Goal: Task Accomplishment & Management: Use online tool/utility

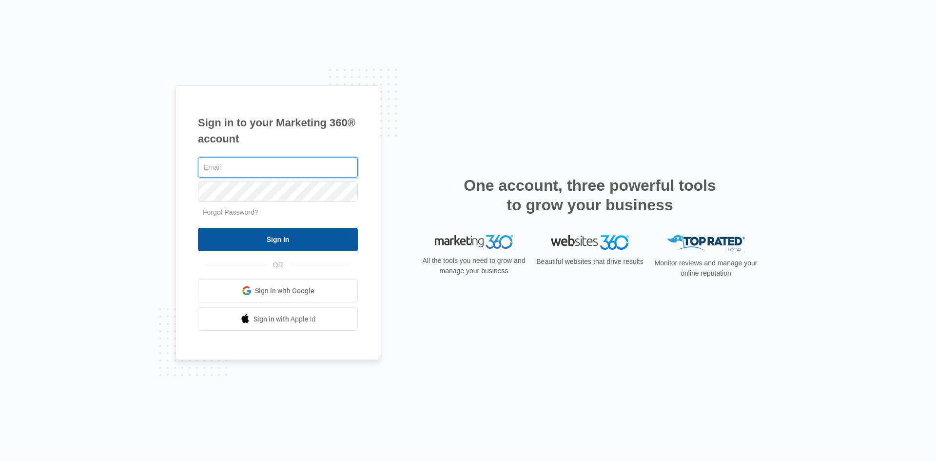
type input "[EMAIL_ADDRESS][DOMAIN_NAME]"
click at [322, 241] on input "Sign In" at bounding box center [278, 239] width 160 height 23
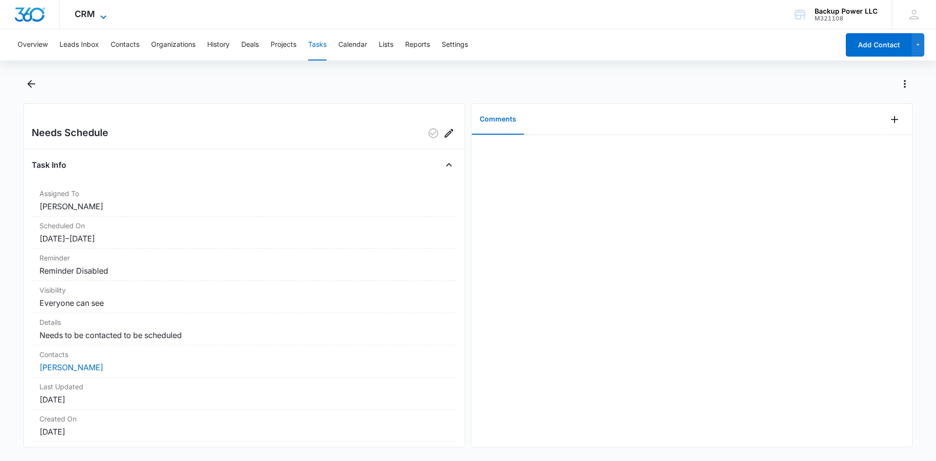
click at [83, 17] on span "CRM" at bounding box center [85, 14] width 20 height 10
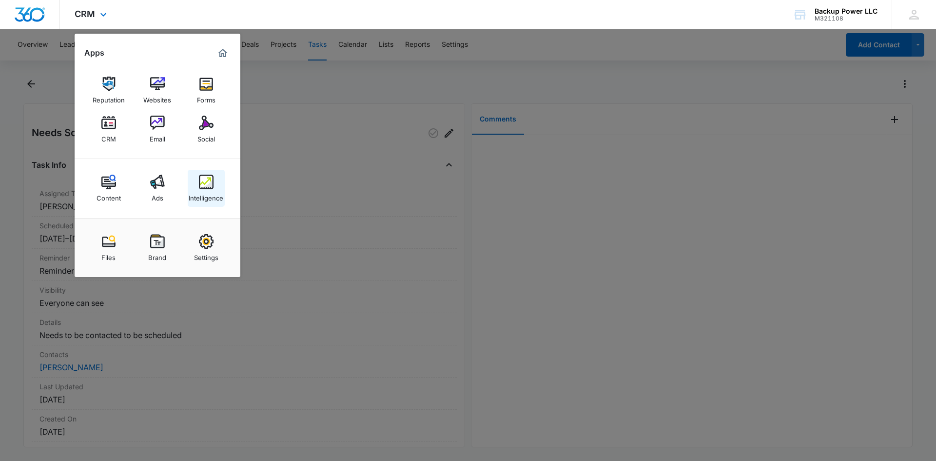
click at [204, 180] on img at bounding box center [206, 182] width 15 height 15
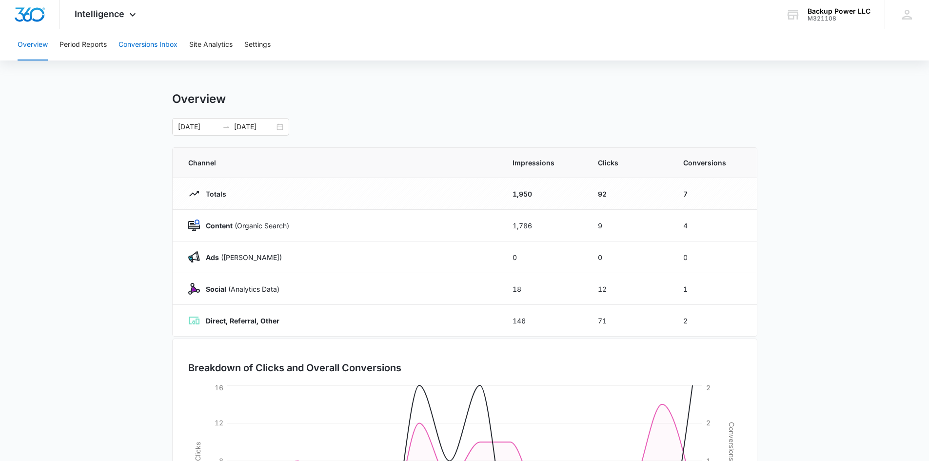
click at [160, 46] on button "Conversions Inbox" at bounding box center [148, 44] width 59 height 31
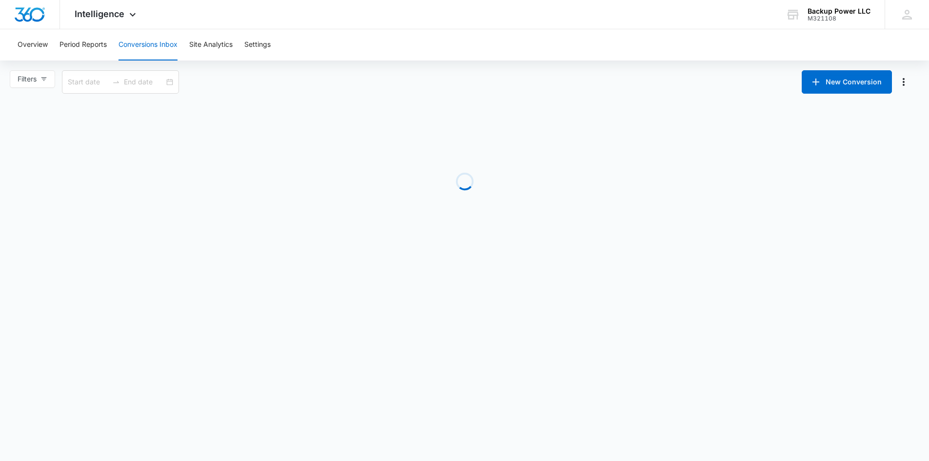
type input "[DATE]"
